Goal: Check status: Check status

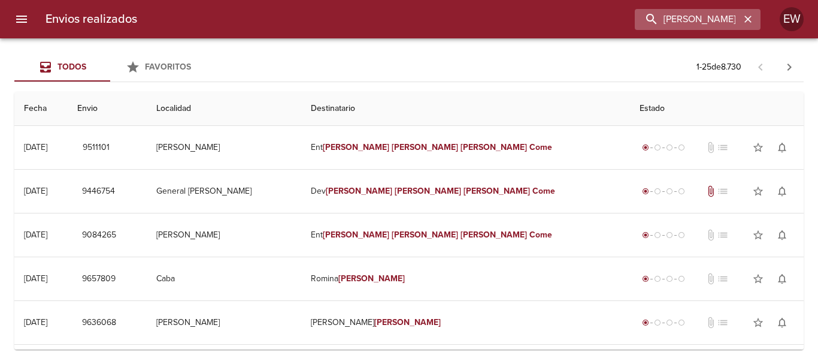
click at [749, 21] on icon "button" at bounding box center [748, 19] width 12 height 12
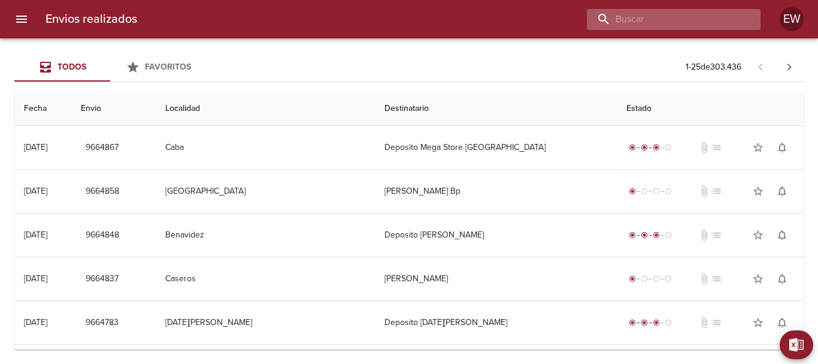
paste input "[PERSON_NAME] [PERSON_NAME]"
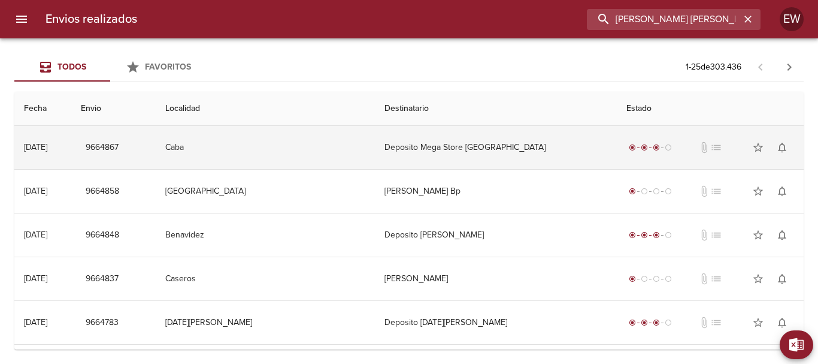
scroll to position [0, 31]
type input "[PERSON_NAME] [PERSON_NAME]"
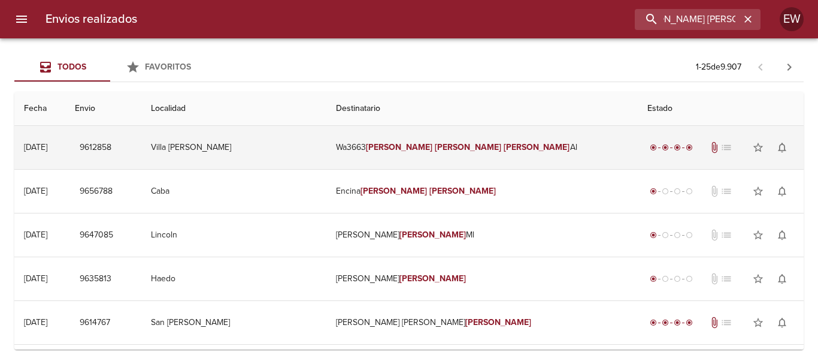
scroll to position [0, 0]
click at [511, 152] on td "Wa3663 [PERSON_NAME] Al" at bounding box center [481, 147] width 311 height 43
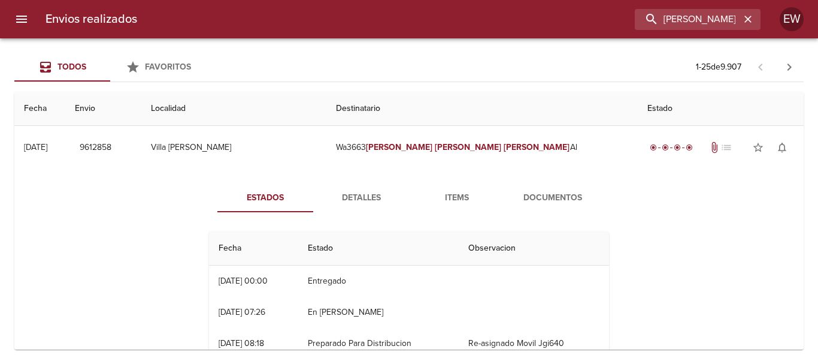
click at [536, 193] on span "Documentos" at bounding box center [552, 197] width 81 height 15
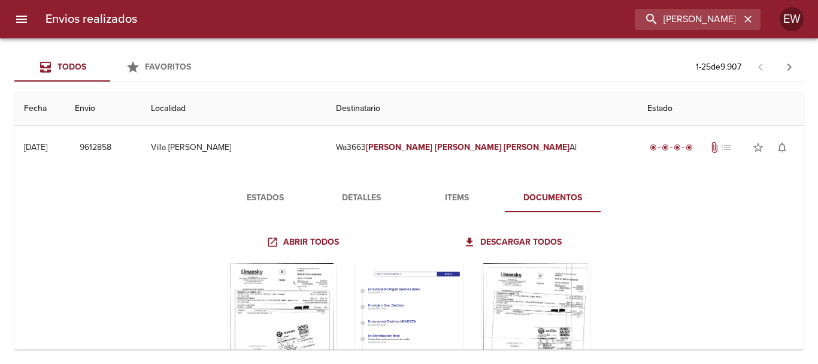
scroll to position [120, 0]
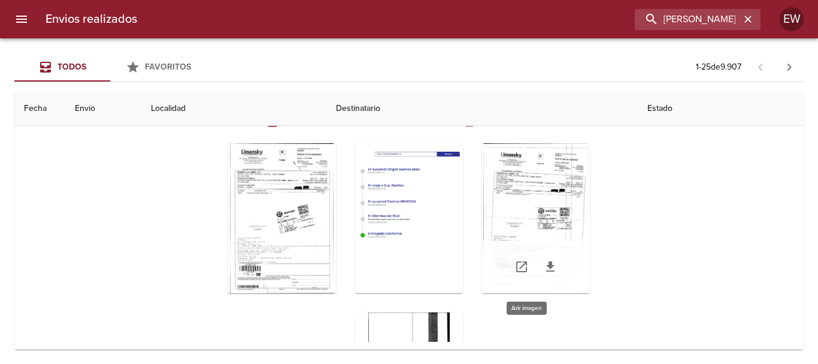
click at [525, 226] on div "Tabla de envíos del cliente" at bounding box center [536, 218] width 108 height 150
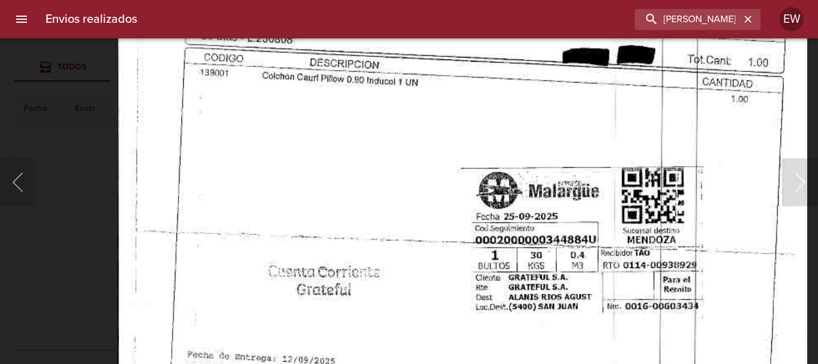
click at [668, 319] on img "Lightbox" at bounding box center [462, 238] width 690 height 984
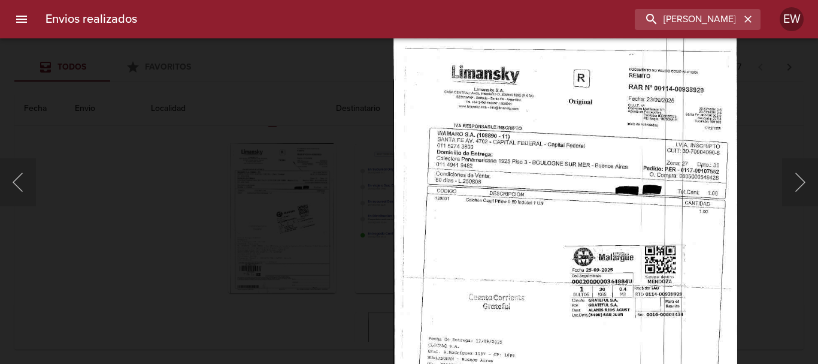
click at [692, 235] on img "Lightbox" at bounding box center [565, 281] width 343 height 490
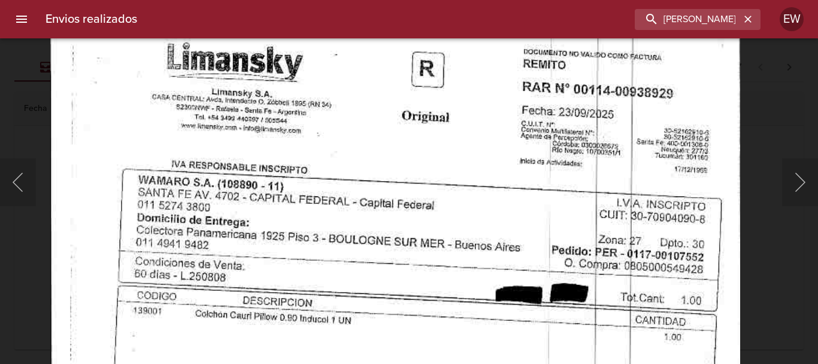
click at [670, 0] on html "Envios realizados [PERSON_NAME] [PERSON_NAME] EW Todos Favoritos 1 - 25 de 9.90…" at bounding box center [409, 0] width 818 height 0
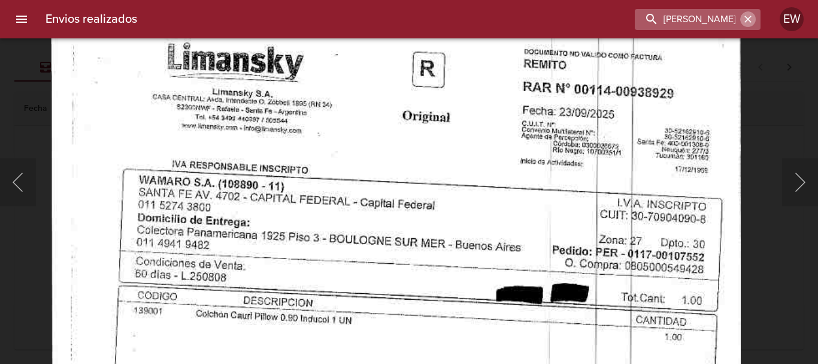
click at [748, 16] on icon "button" at bounding box center [748, 19] width 12 height 12
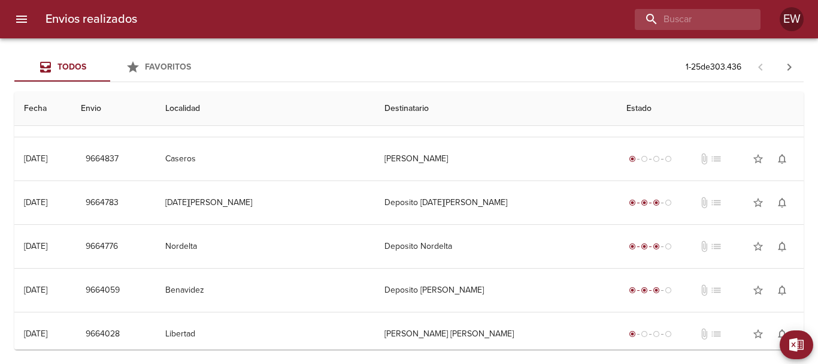
scroll to position [0, 0]
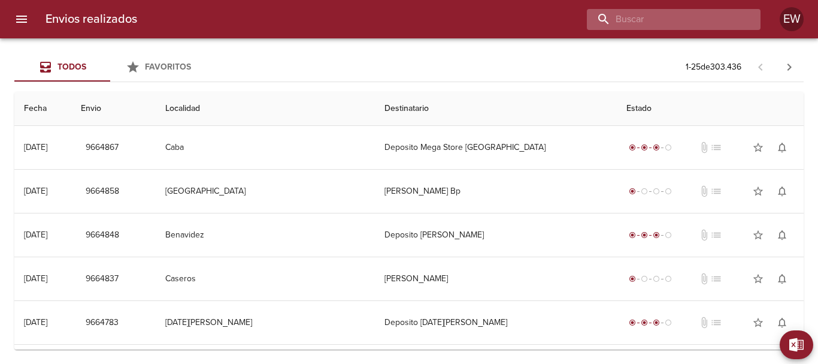
paste input "9595101"
click at [684, 18] on input "9595101" at bounding box center [663, 19] width 153 height 21
type input "9595101"
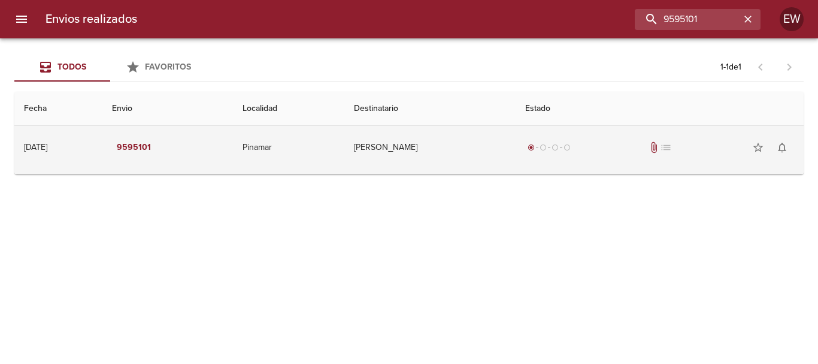
click at [425, 147] on td "[PERSON_NAME]" at bounding box center [429, 147] width 171 height 43
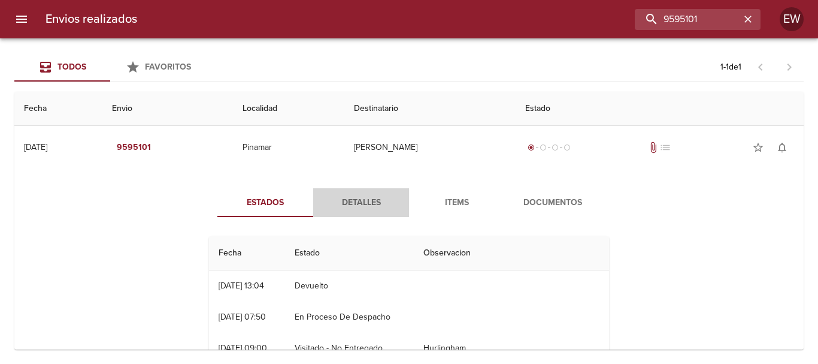
click at [346, 204] on span "Detalles" at bounding box center [360, 202] width 81 height 15
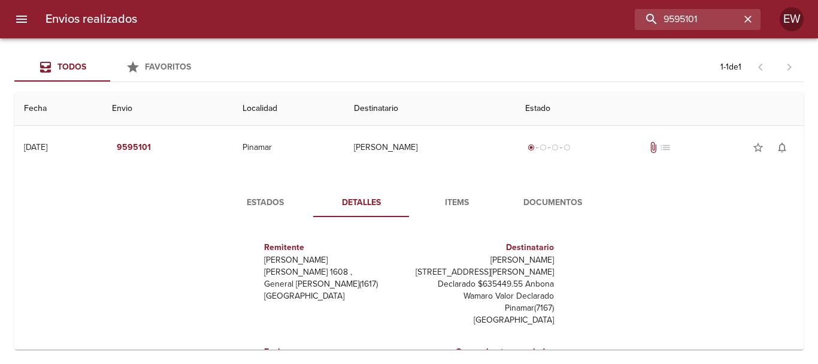
scroll to position [60, 0]
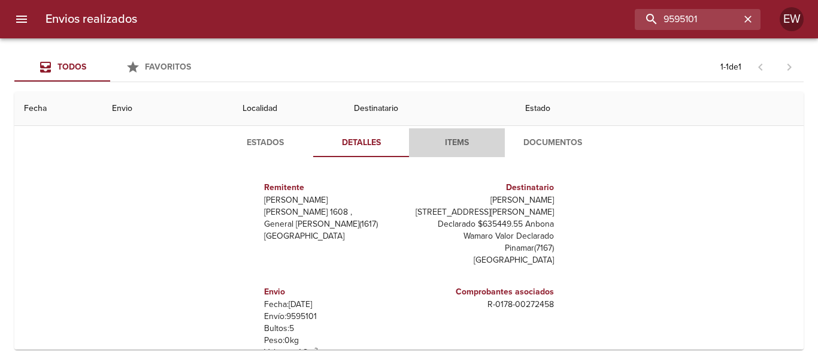
click at [463, 140] on span "Items" at bounding box center [456, 142] width 81 height 15
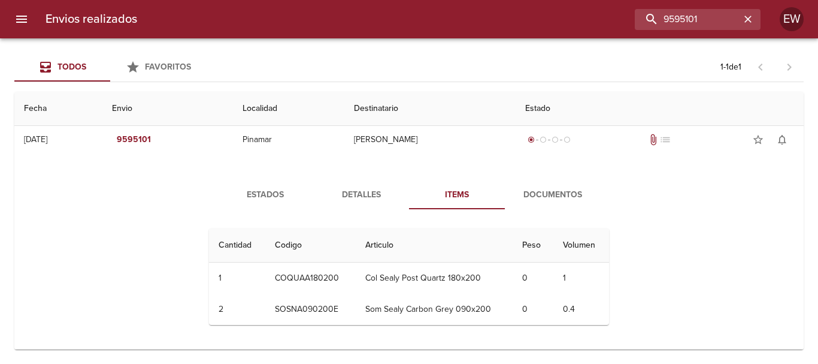
click at [371, 195] on span "Detalles" at bounding box center [360, 194] width 81 height 15
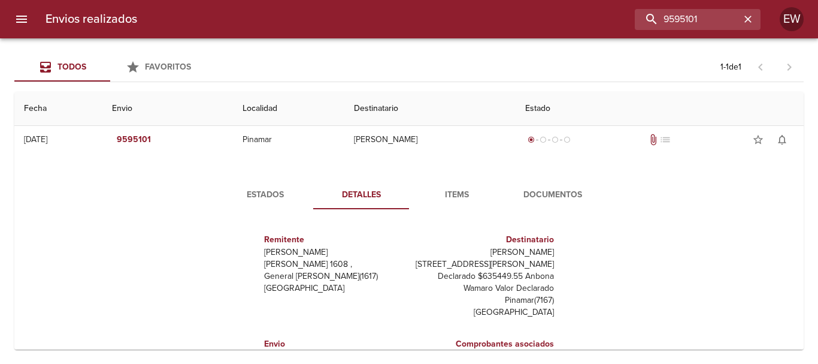
scroll to position [42, 0]
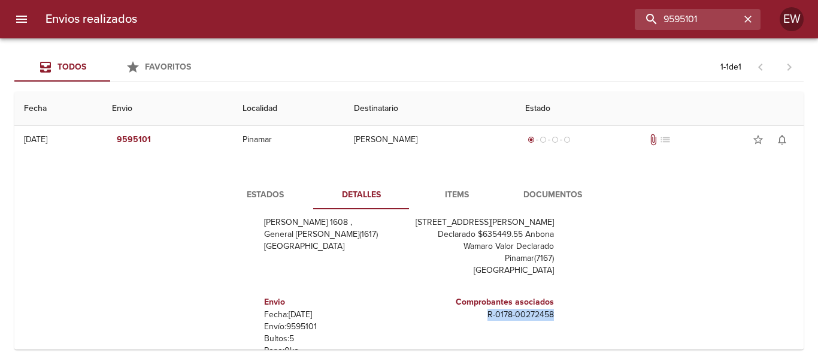
drag, startPoint x: 549, startPoint y: 314, endPoint x: 468, endPoint y: 310, distance: 81.6
click at [468, 310] on div "Comprobantes asociados R - 0178 - 00272458" at bounding box center [484, 338] width 150 height 104
copy p "R - 0178 - 00272458"
click at [417, 285] on div "Destinatario [PERSON_NAME][GEOGRAPHIC_DATA][STREET_ADDRESS][PERSON_NAME] Declar…" at bounding box center [484, 234] width 150 height 104
drag, startPoint x: 314, startPoint y: 326, endPoint x: 280, endPoint y: 326, distance: 34.7
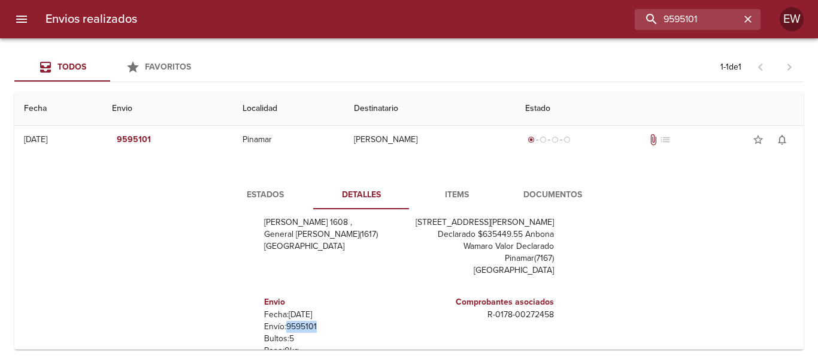
click at [280, 326] on p "Envío: 9595101" at bounding box center [334, 326] width 140 height 12
copy p "9595101"
